Goal: Check status: Check status

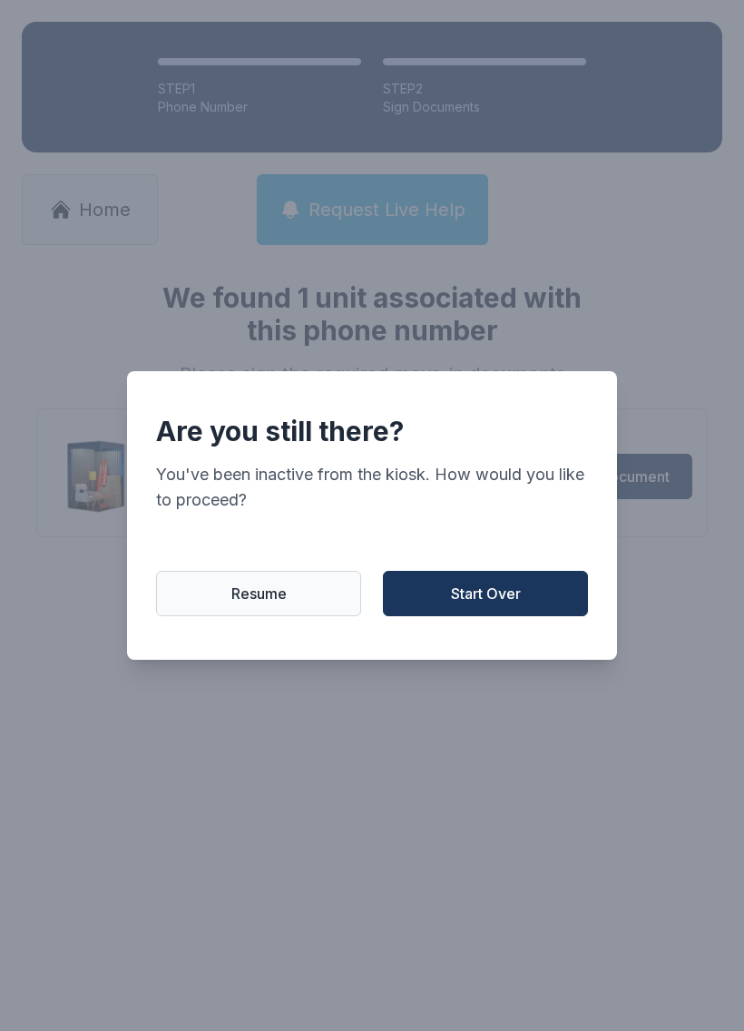
click at [522, 594] on button "Start Over" at bounding box center [485, 593] width 205 height 45
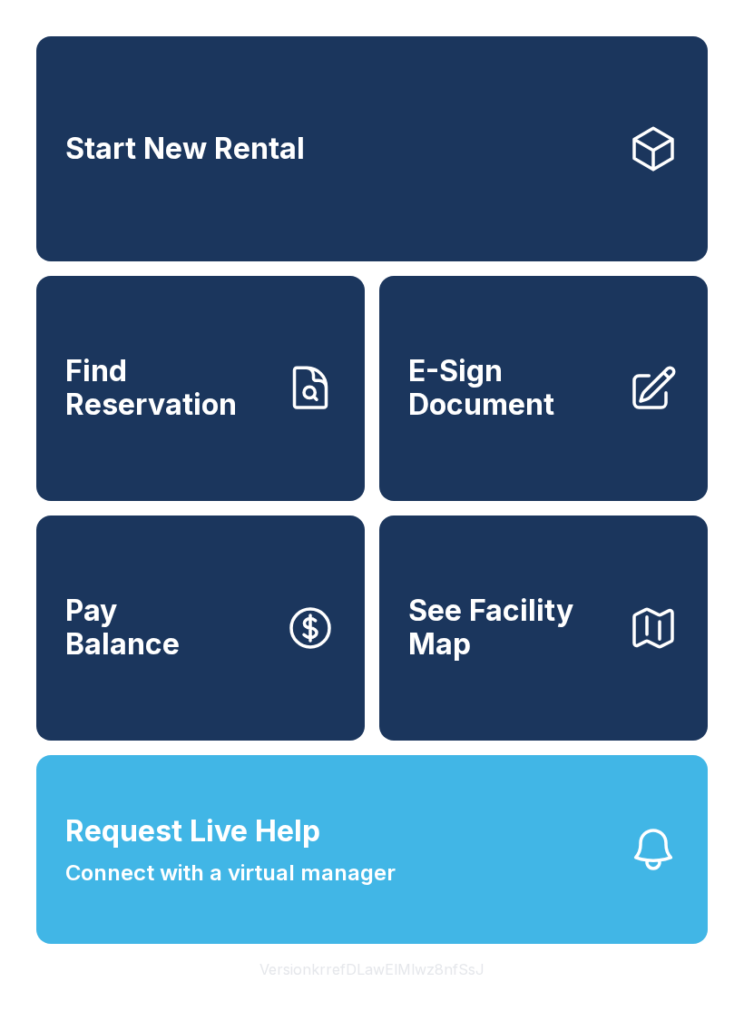
click at [255, 421] on span "Find Reservation" at bounding box center [167, 388] width 205 height 66
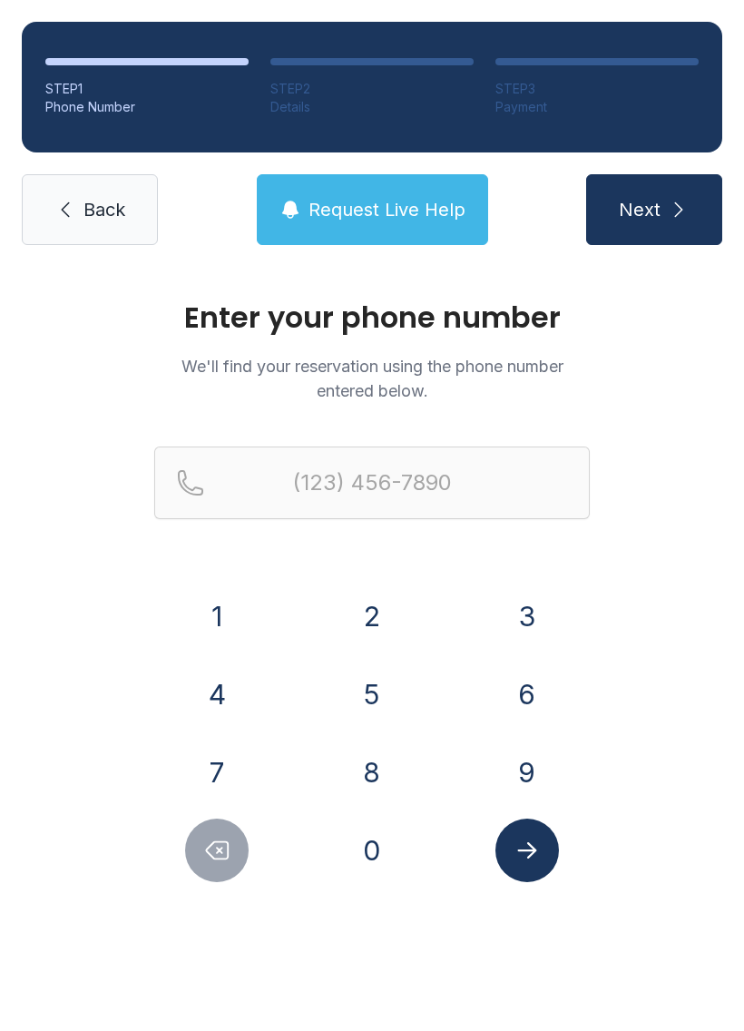
click at [356, 770] on button "8" at bounding box center [372, 773] width 64 height 64
click at [354, 855] on button "0" at bounding box center [372, 851] width 64 height 64
click at [523, 604] on button "3" at bounding box center [528, 617] width 64 height 64
click at [370, 691] on button "5" at bounding box center [372, 695] width 64 height 64
click at [219, 770] on button "7" at bounding box center [217, 773] width 64 height 64
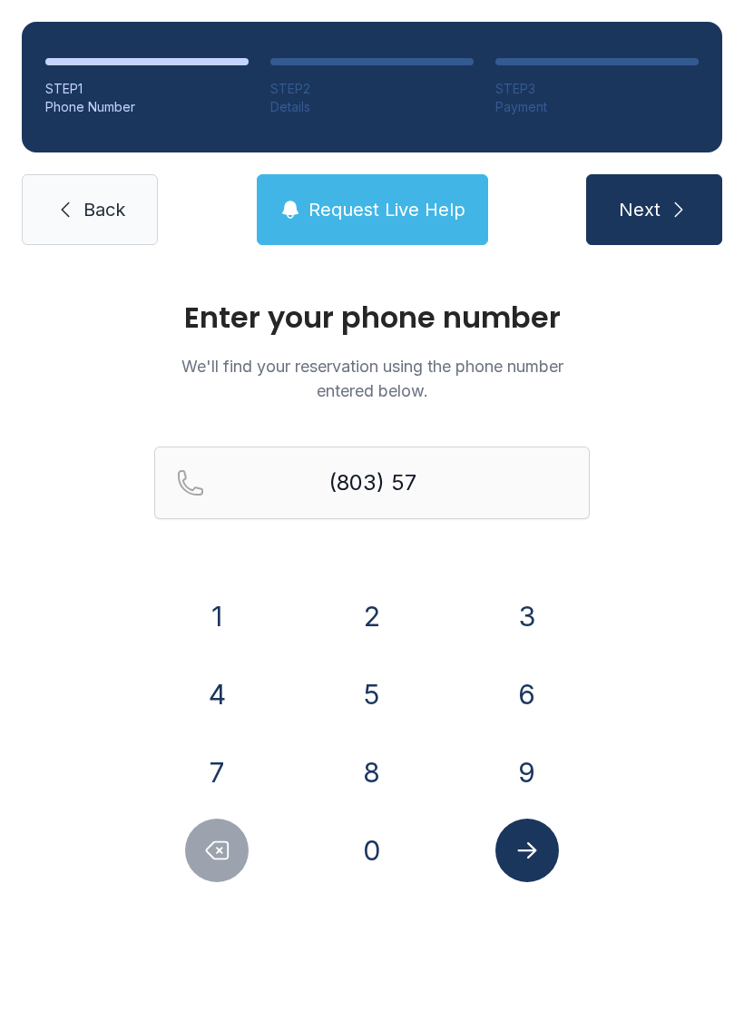
click at [211, 765] on button "7" at bounding box center [217, 773] width 64 height 64
click at [535, 776] on button "9" at bounding box center [528, 773] width 64 height 64
click at [380, 688] on button "5" at bounding box center [372, 695] width 64 height 64
click at [371, 604] on button "2" at bounding box center [372, 617] width 64 height 64
click at [534, 596] on button "3" at bounding box center [528, 617] width 64 height 64
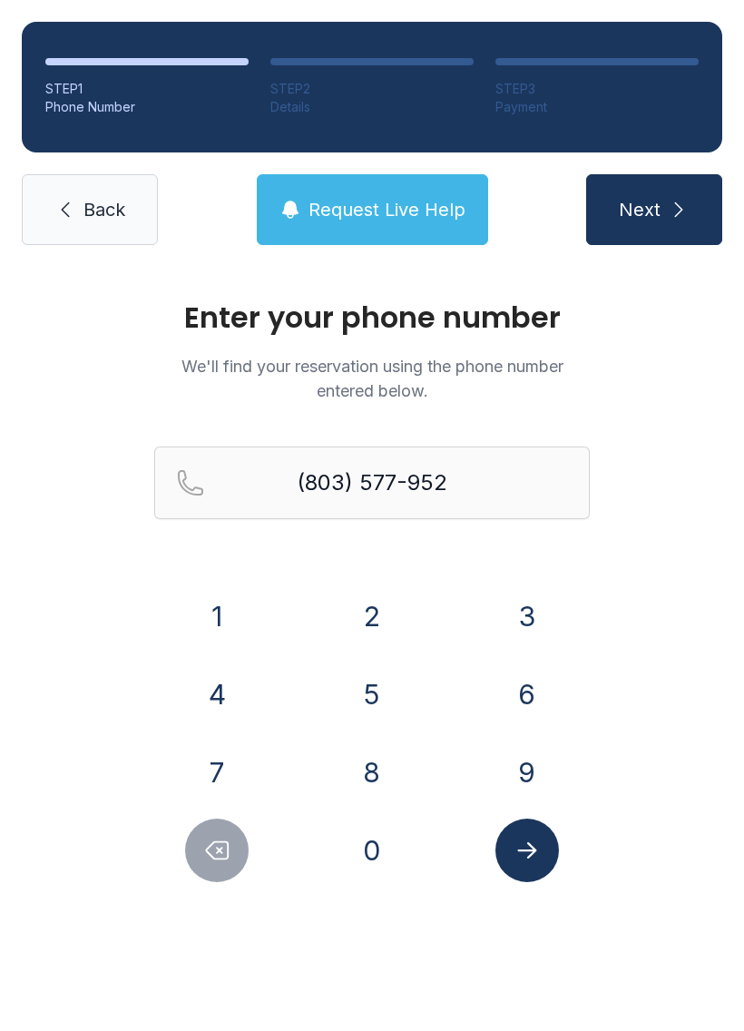
type input "[PHONE_NUMBER]"
click at [552, 847] on button "Submit lookup form" at bounding box center [528, 851] width 64 height 64
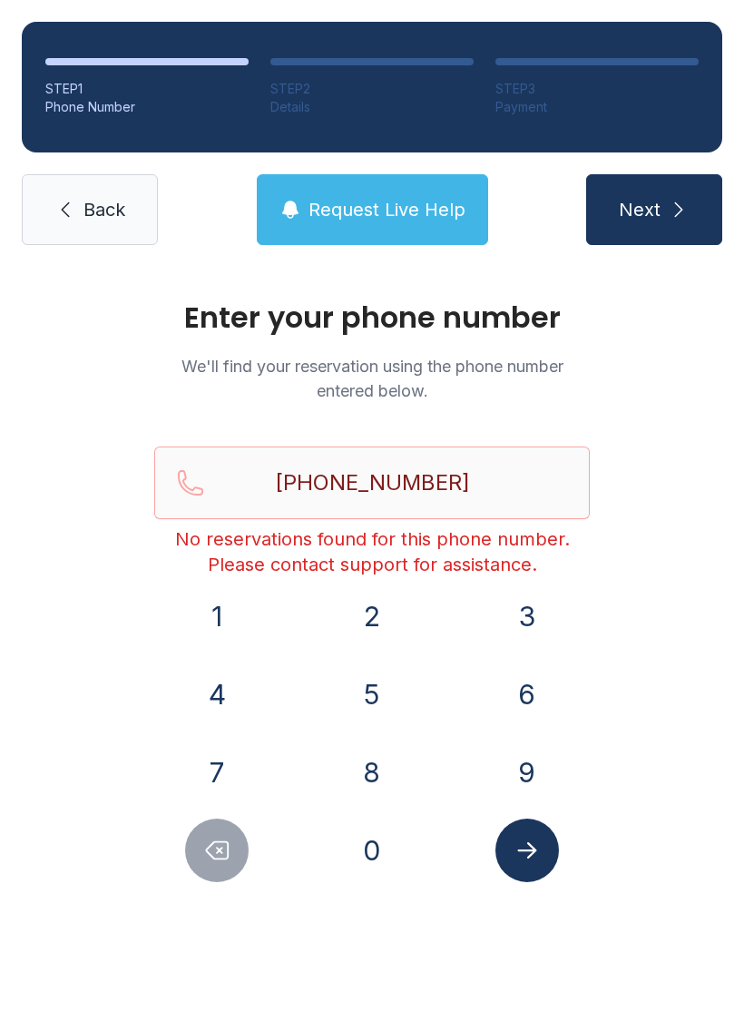
click at [435, 202] on span "Request Live Help" at bounding box center [387, 209] width 157 height 25
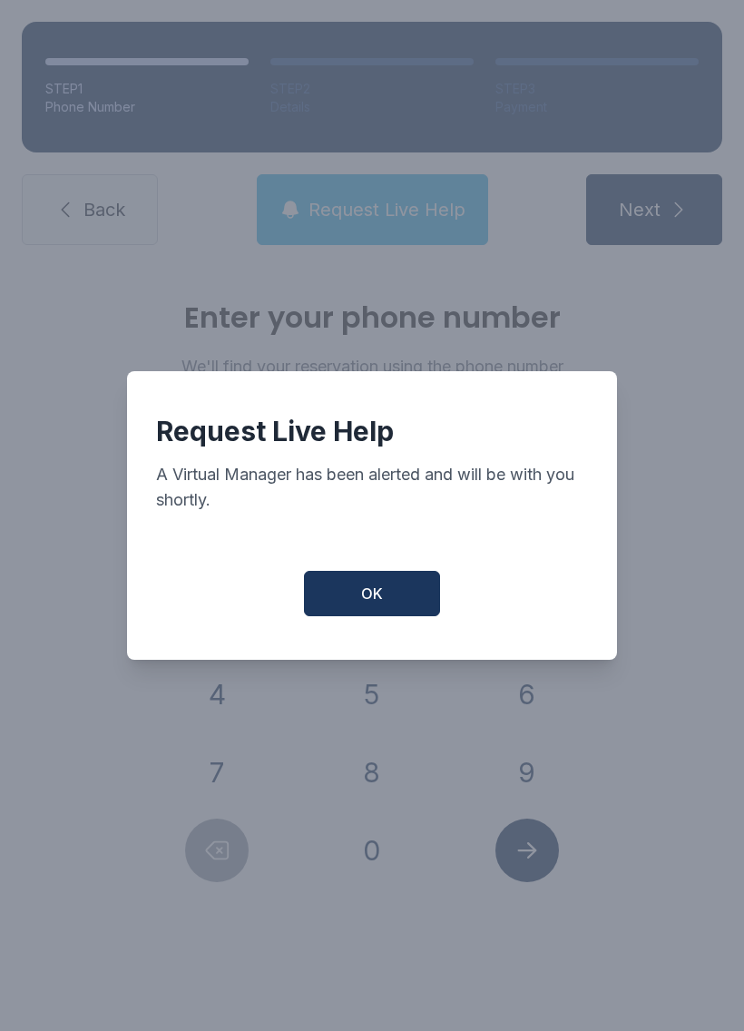
click at [411, 614] on button "OK" at bounding box center [372, 593] width 136 height 45
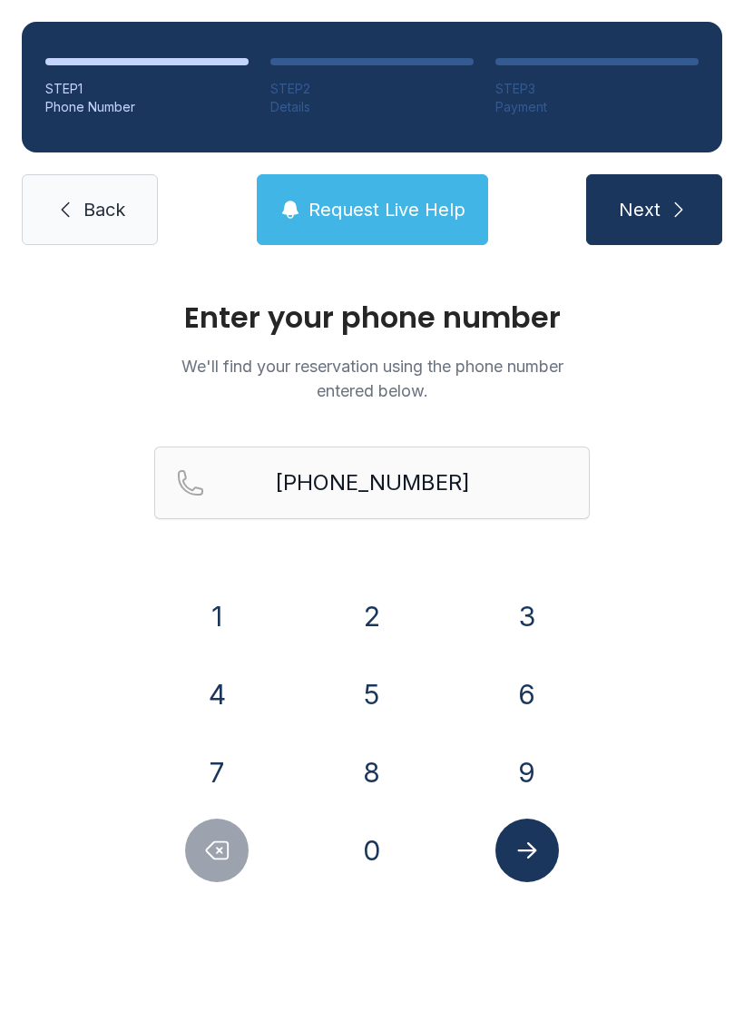
click at [679, 207] on icon "submit" at bounding box center [679, 209] width 8 height 15
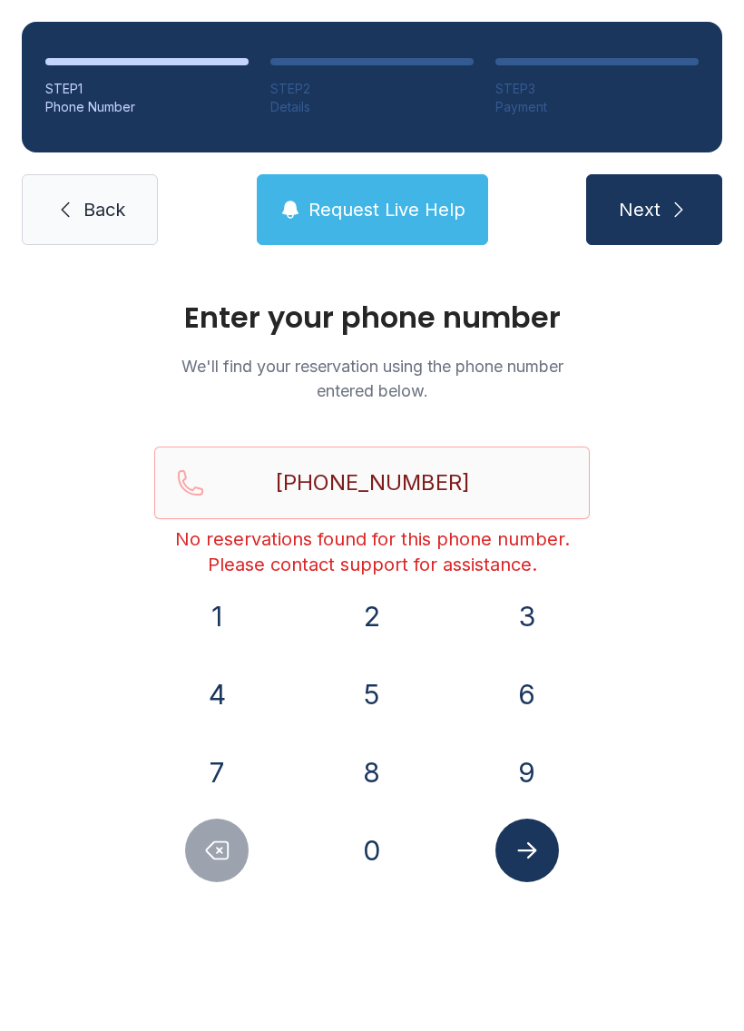
click at [443, 209] on span "Request Live Help" at bounding box center [387, 209] width 157 height 25
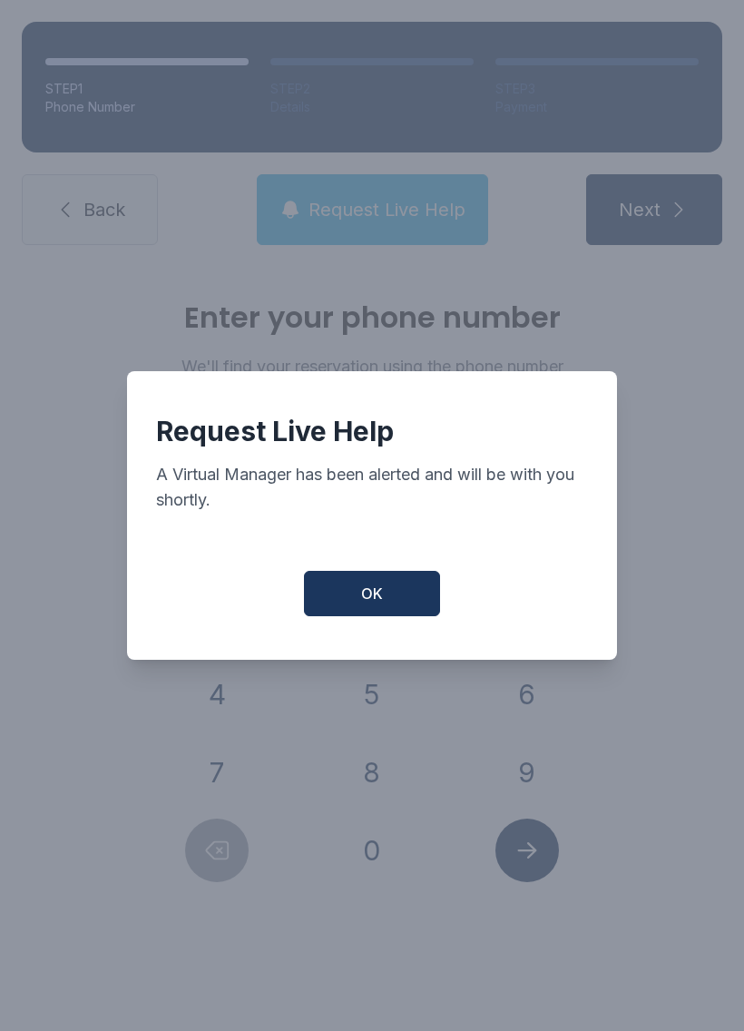
click at [400, 602] on button "OK" at bounding box center [372, 593] width 136 height 45
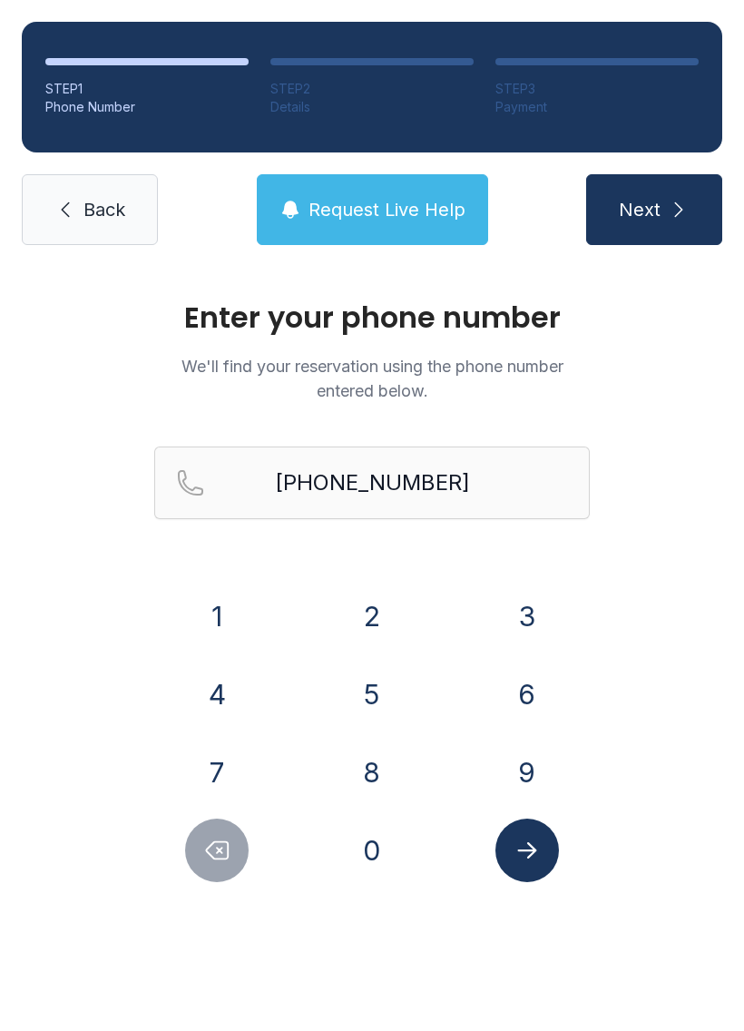
click at [117, 235] on link "Back" at bounding box center [90, 209] width 136 height 71
